Goal: Navigation & Orientation: Find specific page/section

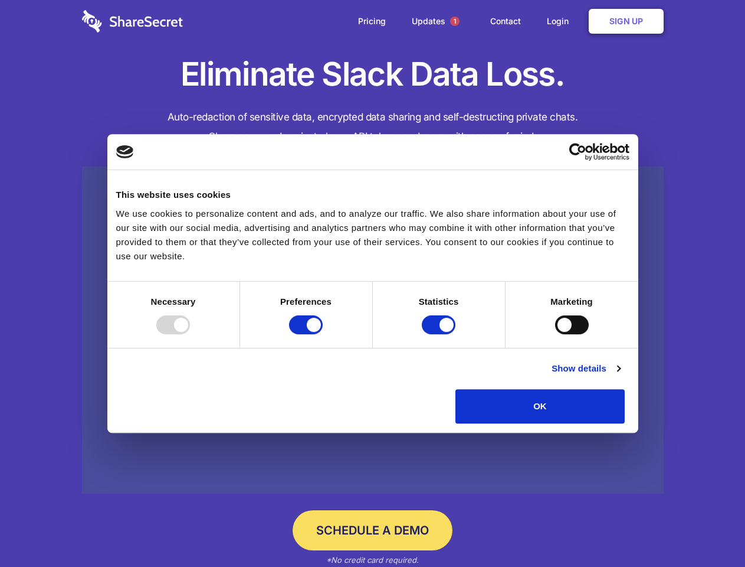
click at [190, 334] on div at bounding box center [173, 324] width 34 height 19
click at [323, 334] on input "Preferences" at bounding box center [306, 324] width 34 height 19
checkbox input "false"
click at [440, 334] on input "Statistics" at bounding box center [439, 324] width 34 height 19
checkbox input "false"
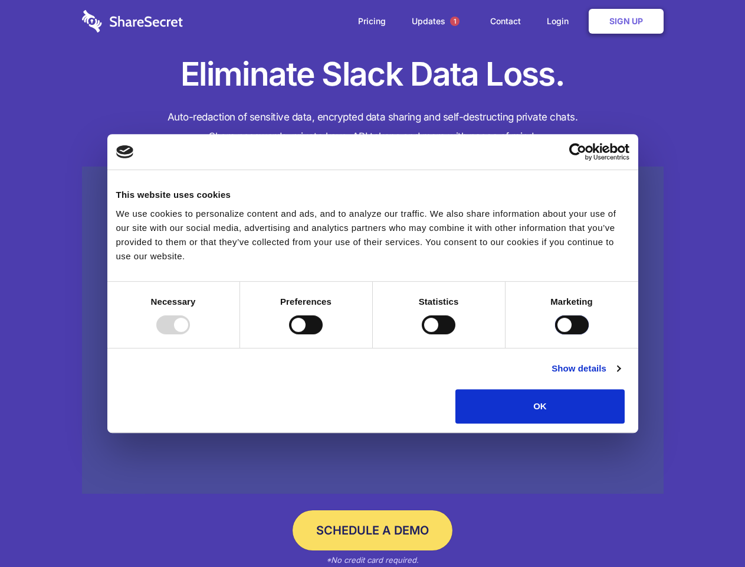
click at [555, 334] on input "Marketing" at bounding box center [572, 324] width 34 height 19
checkbox input "true"
click at [620, 375] on link "Show details" at bounding box center [586, 368] width 68 height 14
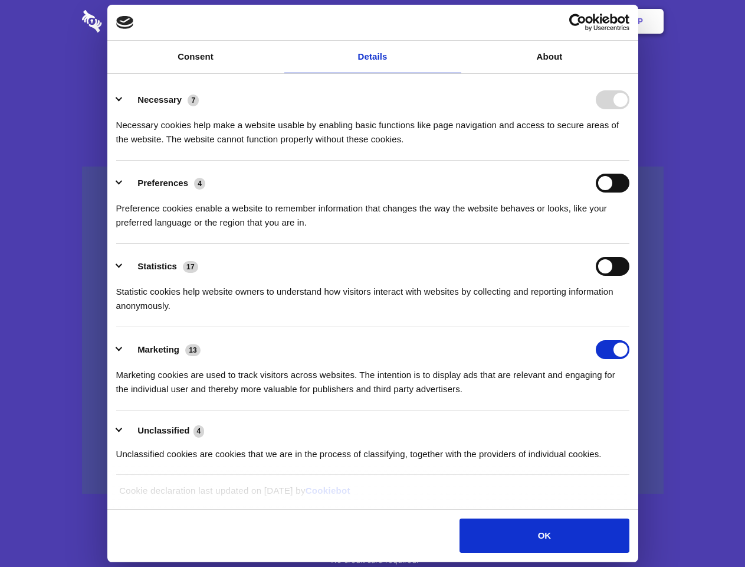
click at [630, 161] on li "Necessary 7 Necessary cookies help make a website usable by enabling basic func…" at bounding box center [373, 118] width 514 height 83
click at [454, 21] on span "1" at bounding box center [454, 21] width 9 height 9
